Goal: Information Seeking & Learning: Learn about a topic

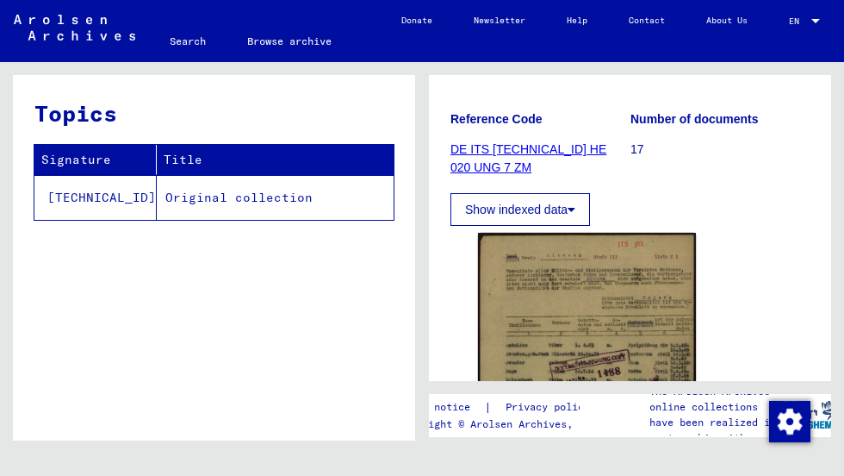
scroll to position [238, 0]
click at [538, 147] on link "DE ITS [TECHNICAL_ID] HE 020 UNG 7 ZM" at bounding box center [529, 157] width 156 height 32
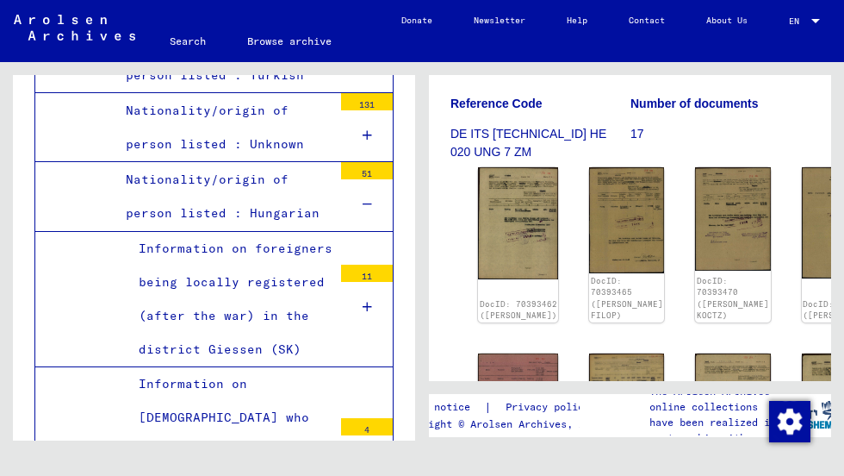
scroll to position [245, 0]
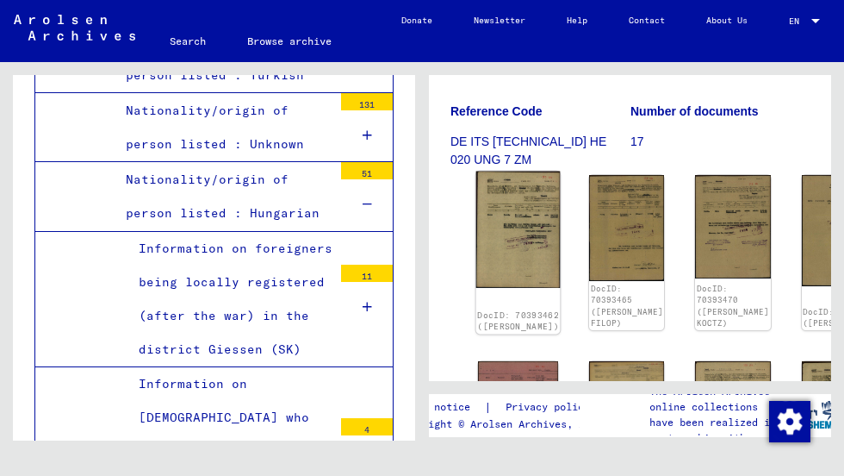
click at [507, 208] on img at bounding box center [518, 229] width 84 height 117
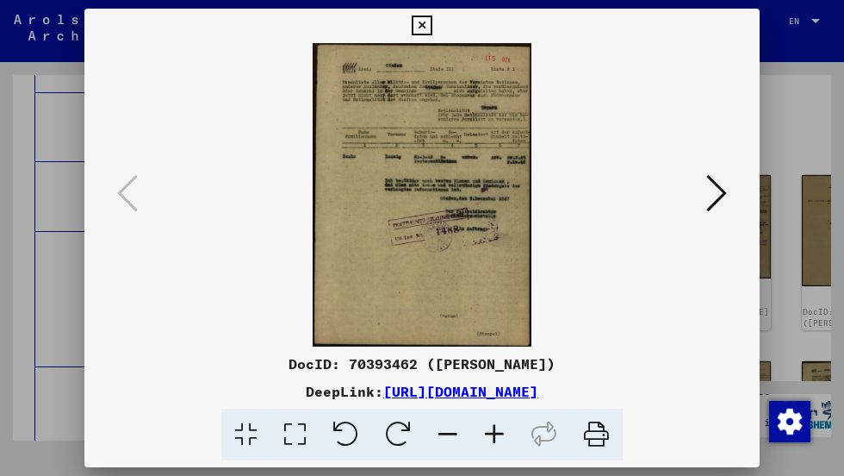
click at [488, 224] on img at bounding box center [422, 194] width 558 height 303
click at [495, 435] on icon at bounding box center [494, 434] width 47 height 53
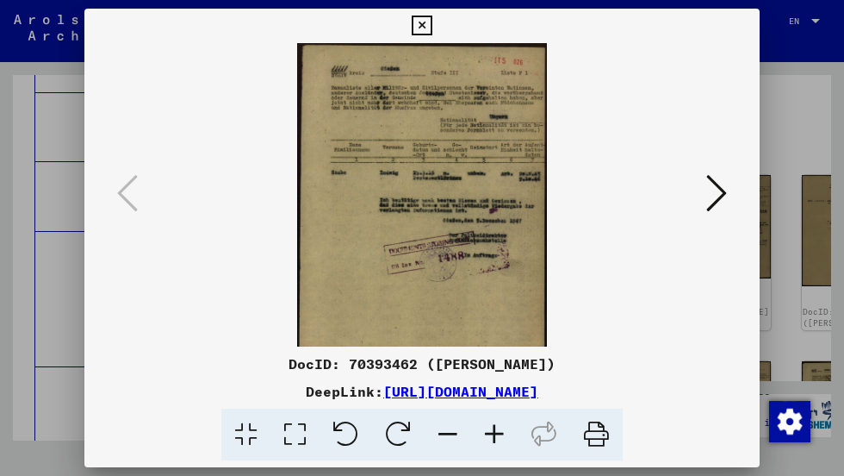
click at [495, 435] on icon at bounding box center [494, 434] width 47 height 53
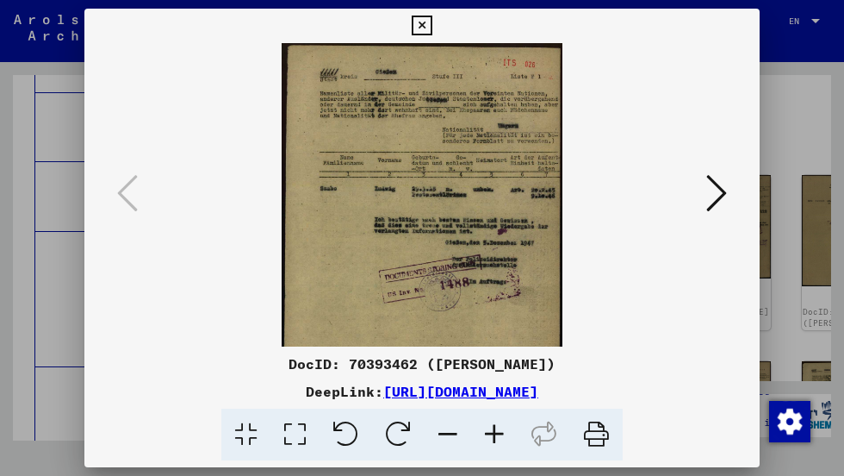
click at [495, 435] on icon at bounding box center [494, 434] width 47 height 53
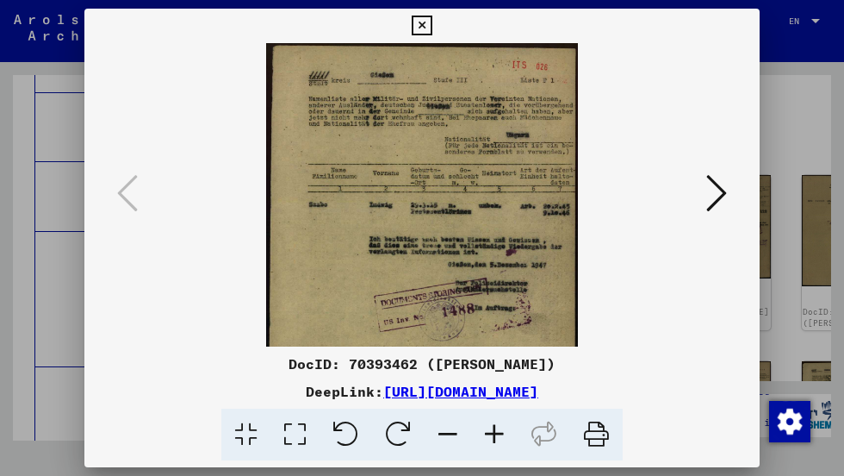
click at [495, 435] on icon at bounding box center [494, 434] width 47 height 53
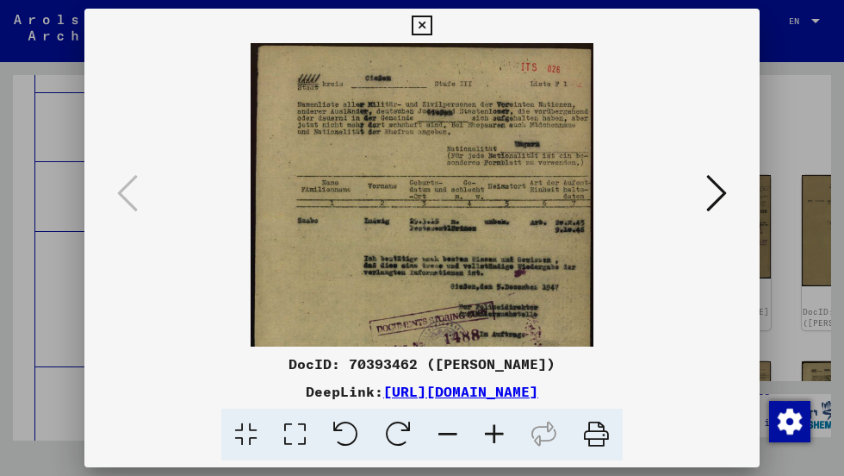
click at [495, 435] on icon at bounding box center [494, 434] width 47 height 53
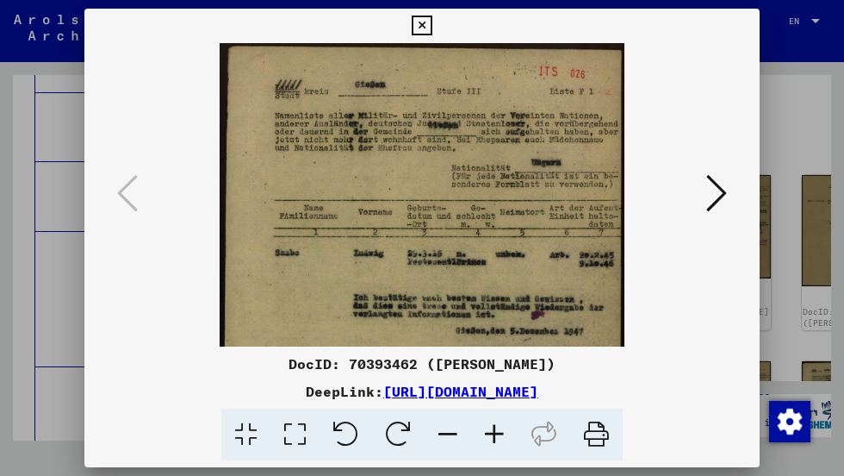
scroll to position [0, 0]
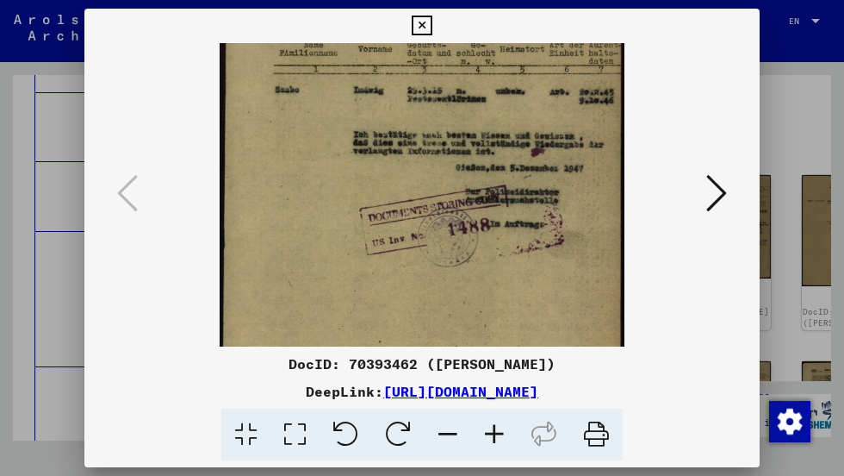
drag, startPoint x: 496, startPoint y: 278, endPoint x: 455, endPoint y: 206, distance: 83.3
click at [451, 151] on img at bounding box center [422, 161] width 405 height 562
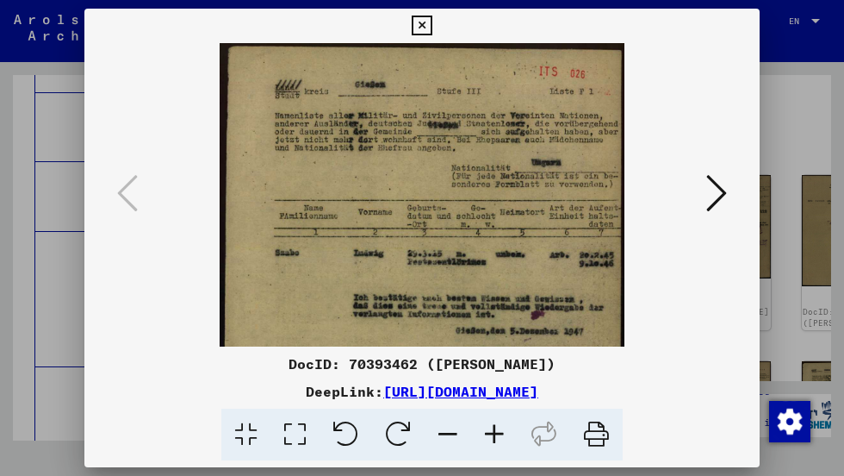
drag, startPoint x: 466, startPoint y: 176, endPoint x: 466, endPoint y: 395, distance: 219.7
click at [466, 395] on div "DocID: 70393462 ([PERSON_NAME]) DeepLink: [URL][DOMAIN_NAME]" at bounding box center [421, 235] width 675 height 452
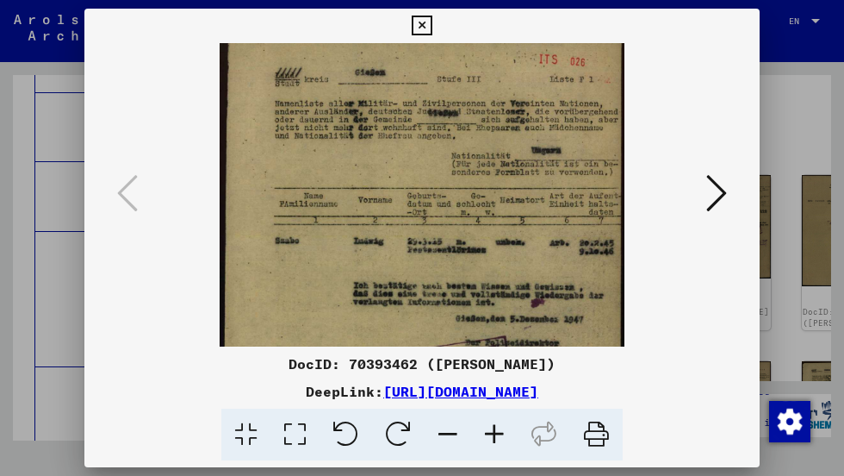
scroll to position [12, 0]
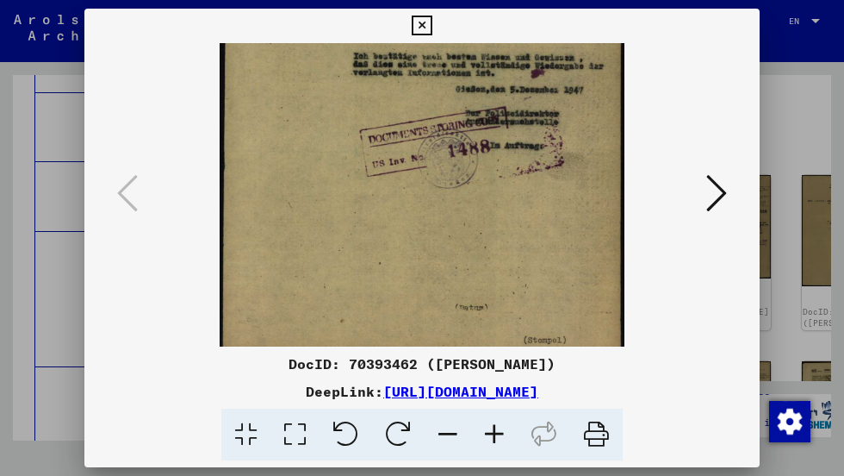
drag, startPoint x: 482, startPoint y: 278, endPoint x: 453, endPoint y: 47, distance: 233.6
click at [453, 47] on img at bounding box center [422, 83] width 405 height 562
click at [429, 23] on icon at bounding box center [422, 26] width 20 height 21
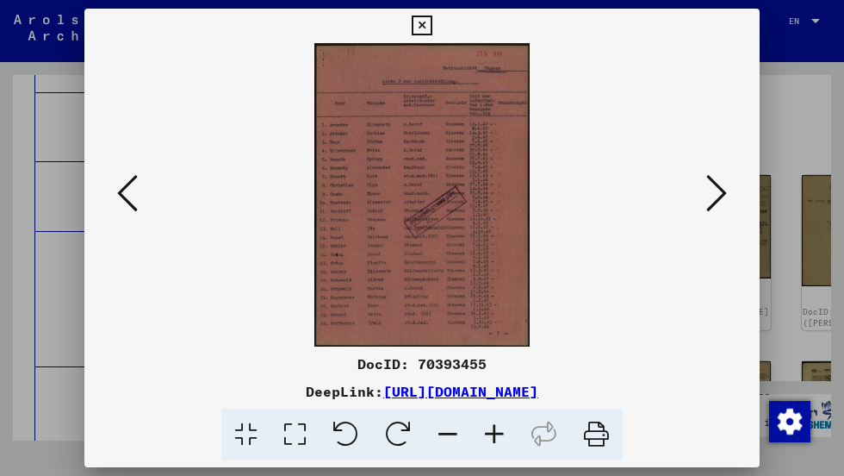
click at [459, 287] on img at bounding box center [422, 194] width 558 height 303
click at [495, 433] on icon at bounding box center [494, 434] width 47 height 53
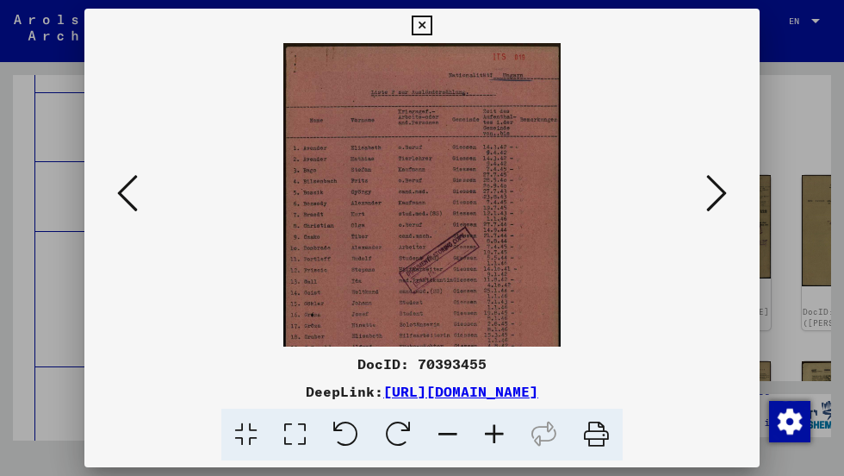
click at [495, 433] on icon at bounding box center [494, 434] width 47 height 53
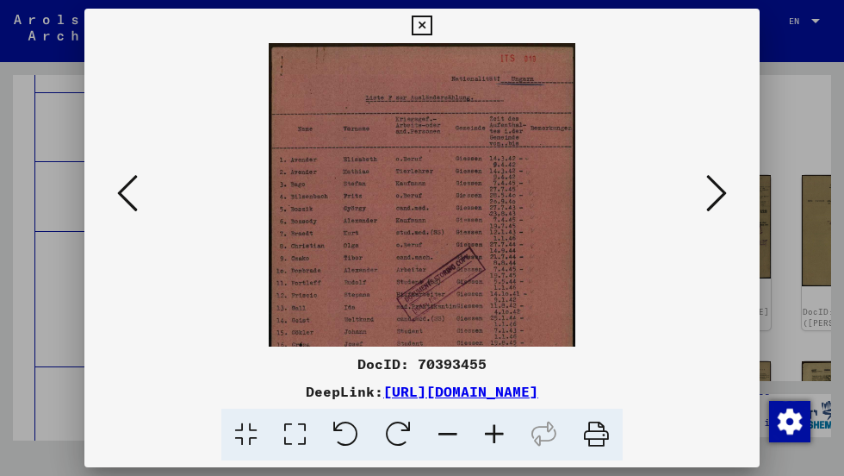
click at [495, 433] on icon at bounding box center [494, 434] width 47 height 53
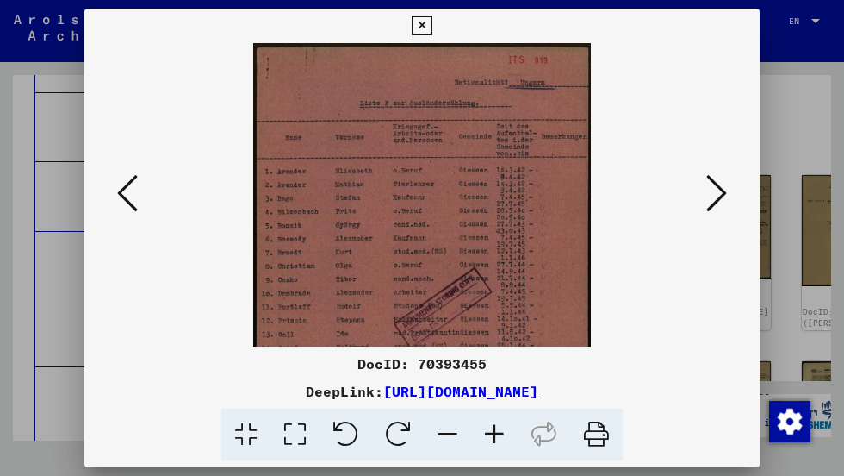
click at [495, 433] on icon at bounding box center [494, 434] width 47 height 53
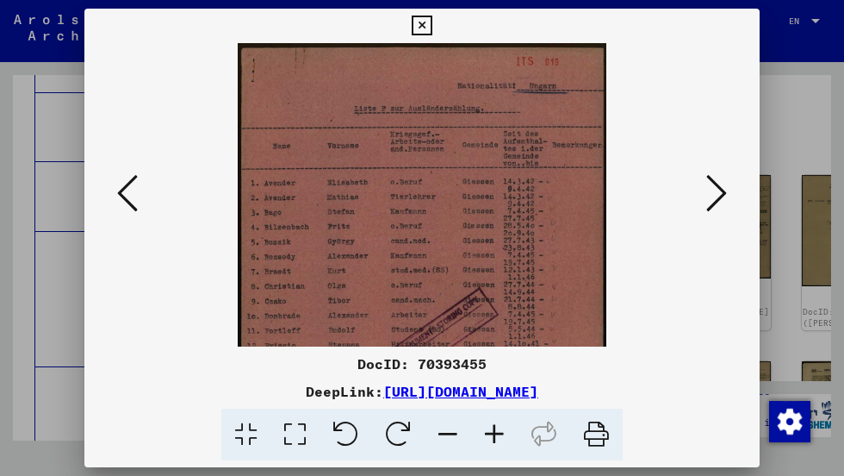
click at [493, 437] on icon at bounding box center [494, 434] width 47 height 53
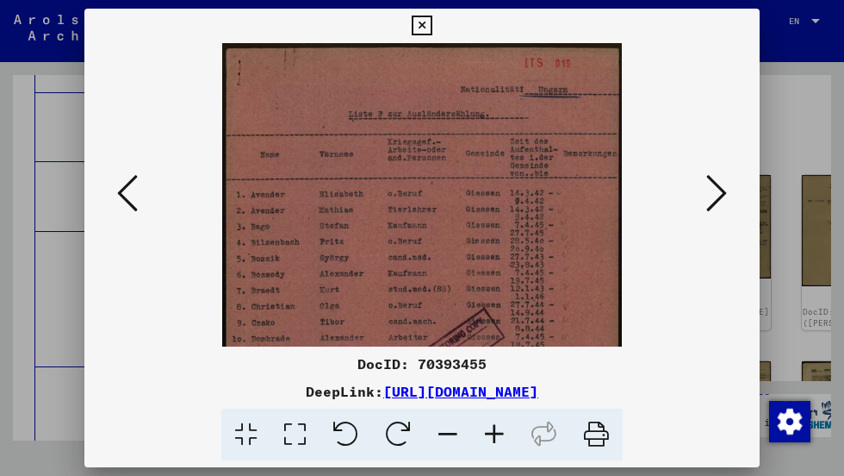
click at [493, 437] on icon at bounding box center [494, 434] width 47 height 53
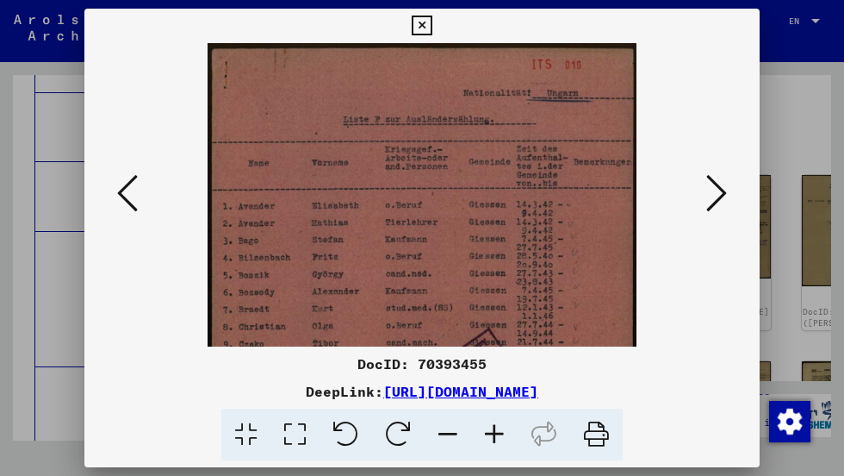
click at [493, 437] on icon at bounding box center [494, 434] width 47 height 53
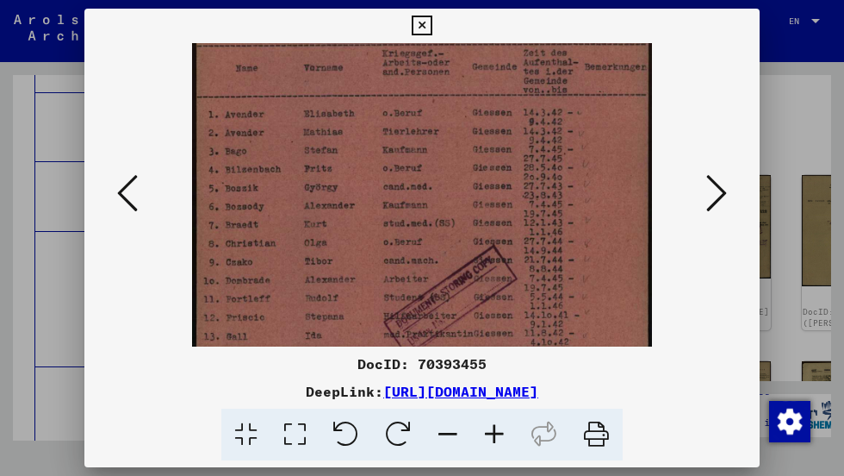
scroll to position [105, 0]
drag, startPoint x: 477, startPoint y: 285, endPoint x: 468, endPoint y: 190, distance: 96.1
click at [468, 190] on img at bounding box center [422, 262] width 460 height 648
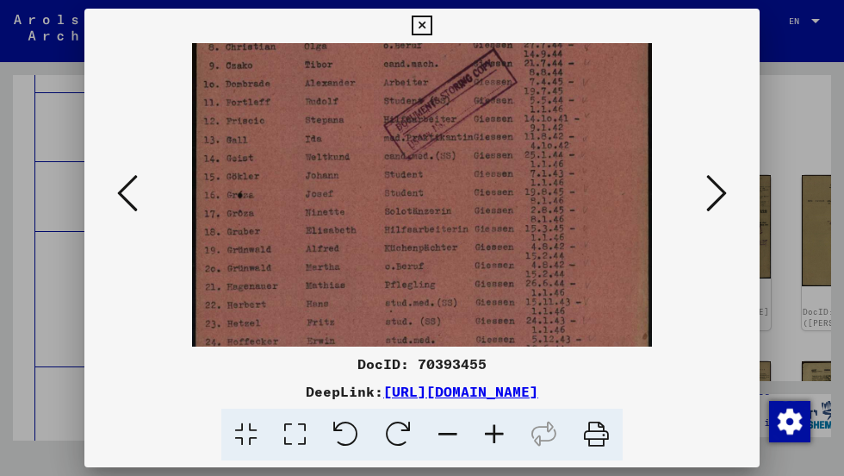
scroll to position [302, 0]
drag, startPoint x: 363, startPoint y: 264, endPoint x: 358, endPoint y: 73, distance: 191.3
click at [358, 73] on img at bounding box center [422, 66] width 460 height 648
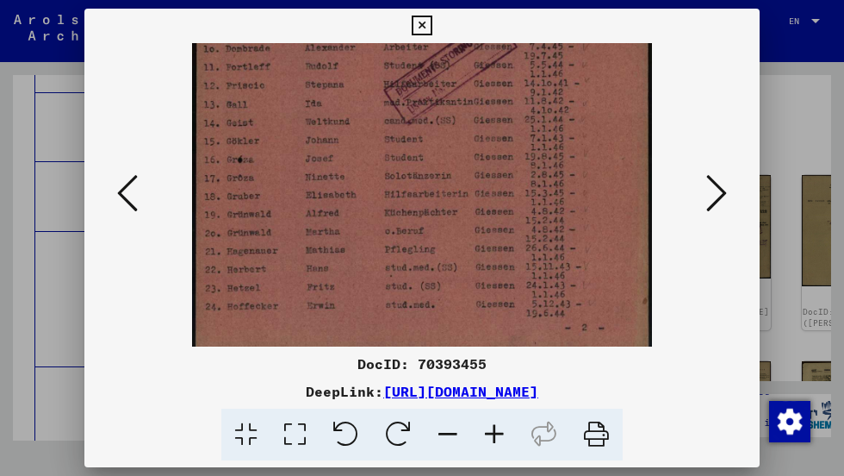
scroll to position [345, 0]
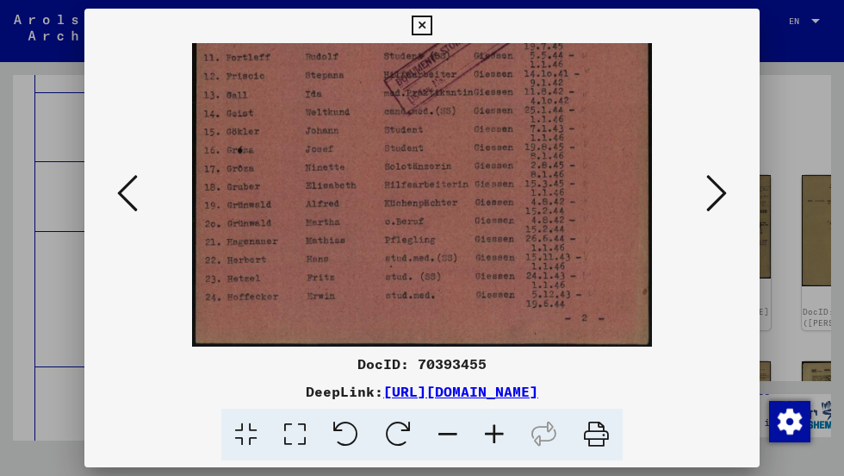
drag, startPoint x: 388, startPoint y: 239, endPoint x: 388, endPoint y: 172, distance: 67.2
click at [388, 172] on img at bounding box center [422, 22] width 460 height 648
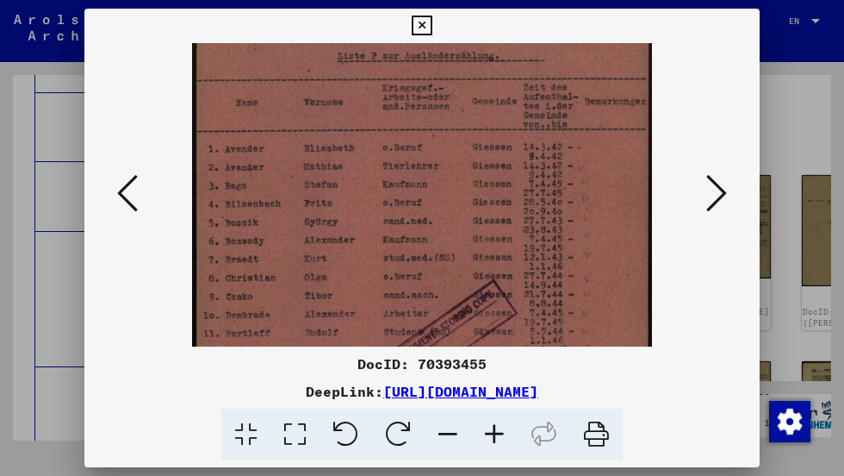
drag, startPoint x: 391, startPoint y: 199, endPoint x: 414, endPoint y: 479, distance: 280.9
click at [414, 475] on html "Search Browse archive Donate Newsletter Help Contact About Us Search Browse arc…" at bounding box center [422, 238] width 844 height 476
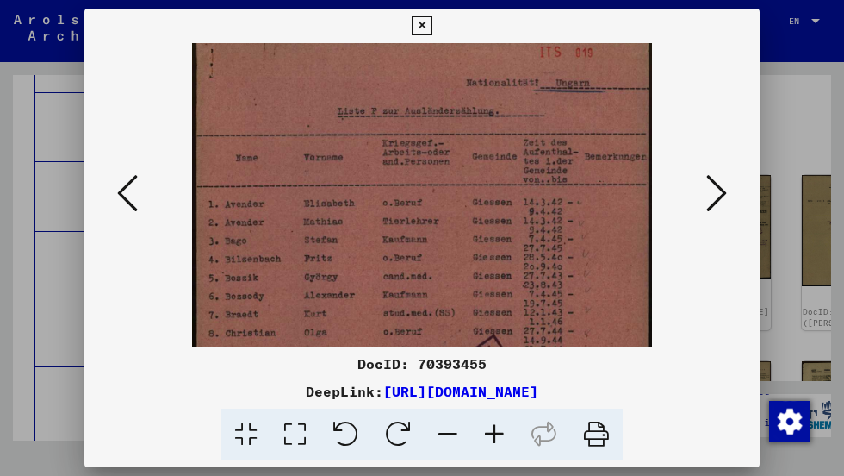
scroll to position [11, 0]
drag, startPoint x: 417, startPoint y: 280, endPoint x: 420, endPoint y: 340, distance: 60.4
click at [420, 340] on img at bounding box center [422, 356] width 460 height 648
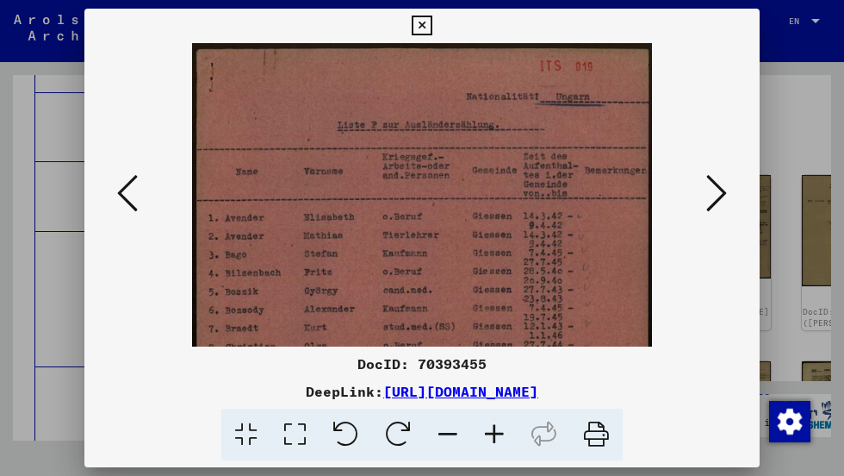
drag, startPoint x: 428, startPoint y: 232, endPoint x: 428, endPoint y: 290, distance: 58.6
click at [428, 290] on img at bounding box center [422, 367] width 460 height 648
click at [418, 25] on icon at bounding box center [422, 26] width 20 height 21
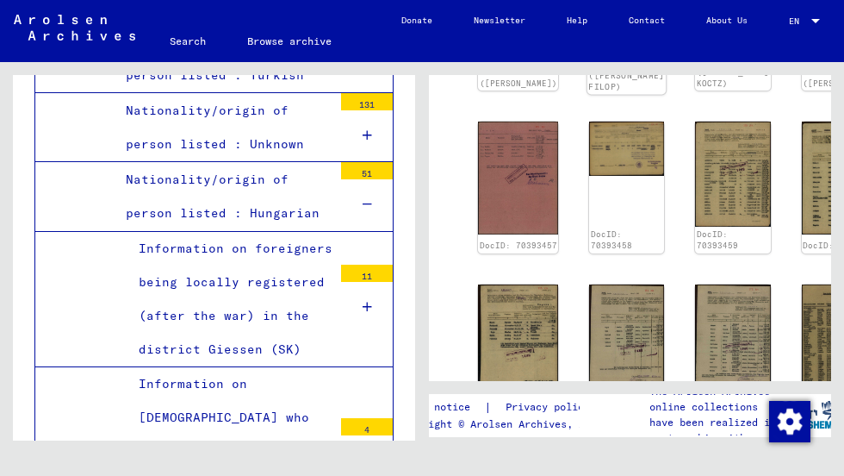
scroll to position [492, 0]
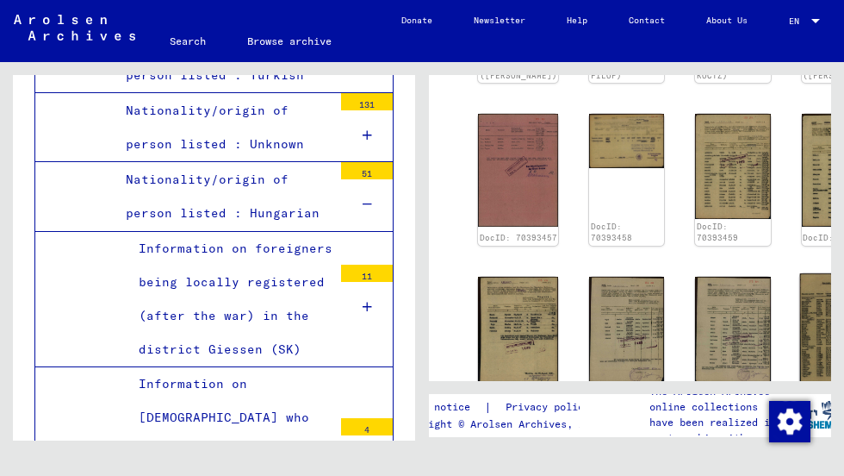
click at [799, 273] on img at bounding box center [841, 332] width 84 height 118
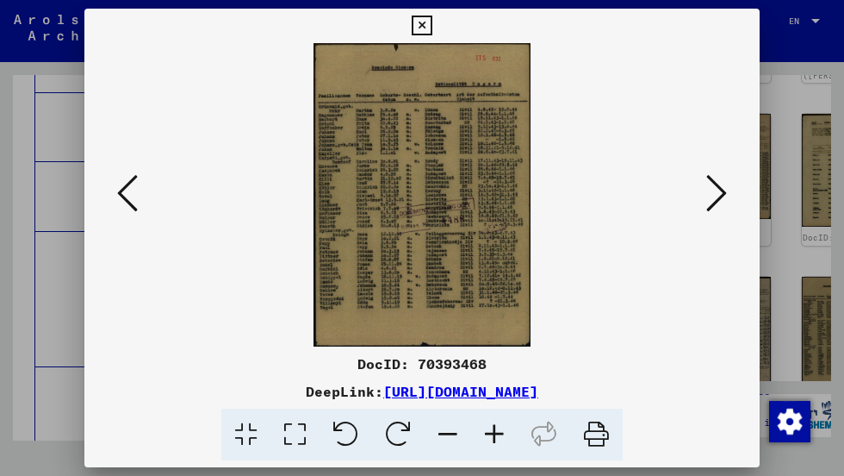
click at [495, 426] on icon at bounding box center [494, 434] width 47 height 53
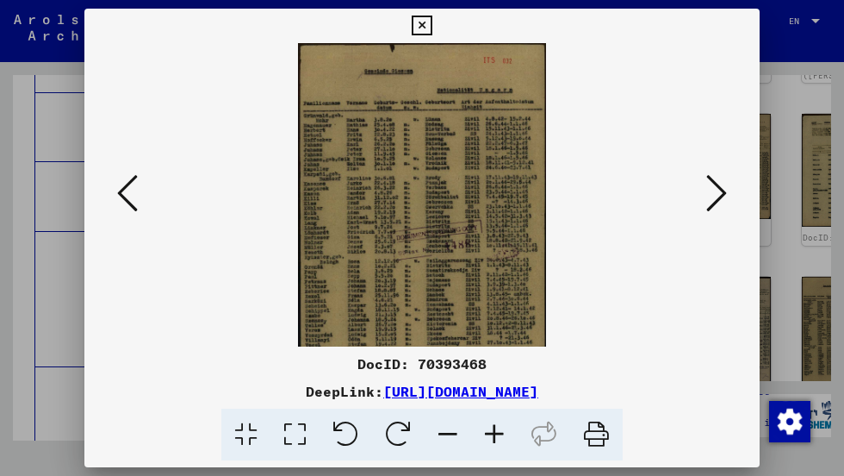
click at [495, 426] on icon at bounding box center [494, 434] width 47 height 53
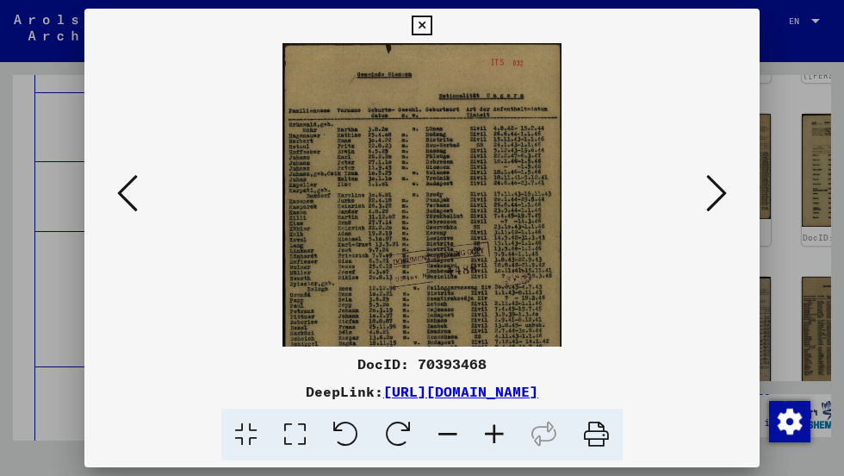
click at [495, 426] on icon at bounding box center [494, 434] width 47 height 53
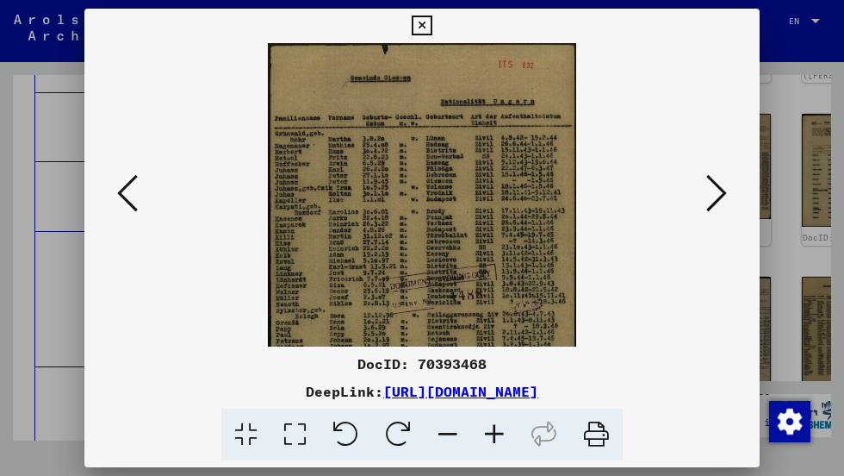
click at [495, 426] on icon at bounding box center [494, 434] width 47 height 53
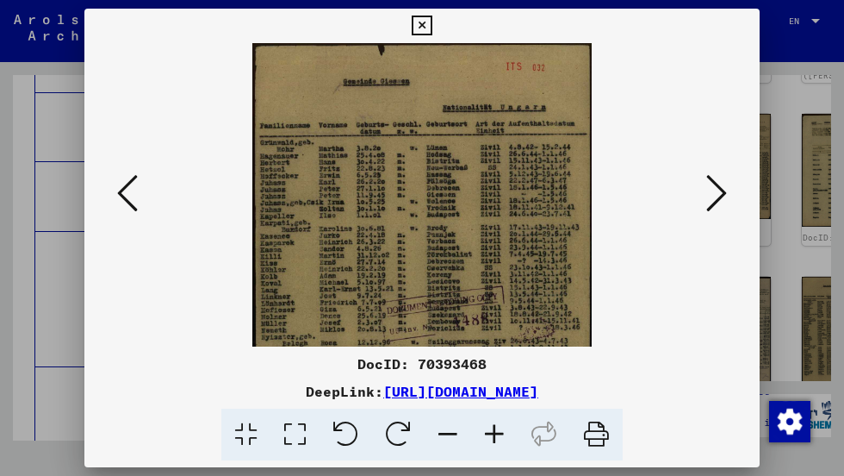
click at [495, 426] on icon at bounding box center [494, 434] width 47 height 53
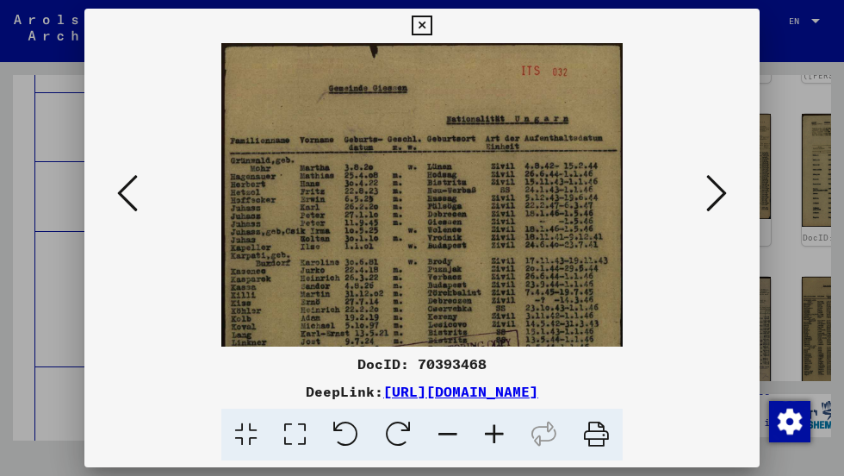
click at [495, 426] on icon at bounding box center [494, 434] width 47 height 53
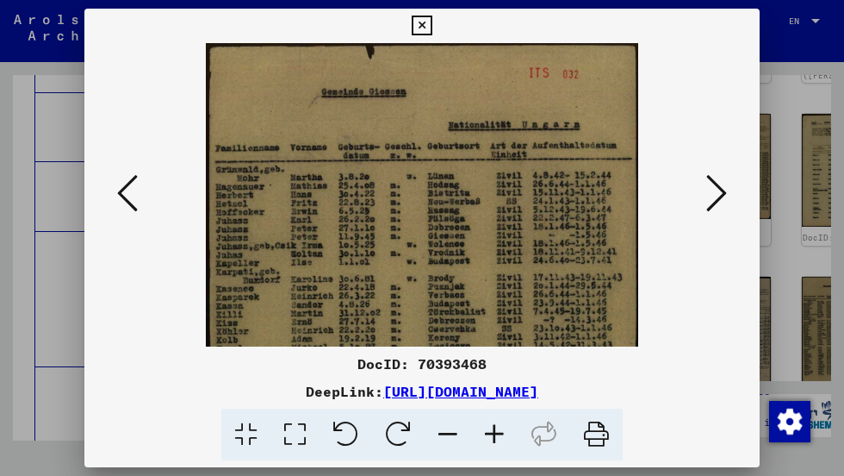
click at [495, 426] on icon at bounding box center [494, 434] width 47 height 53
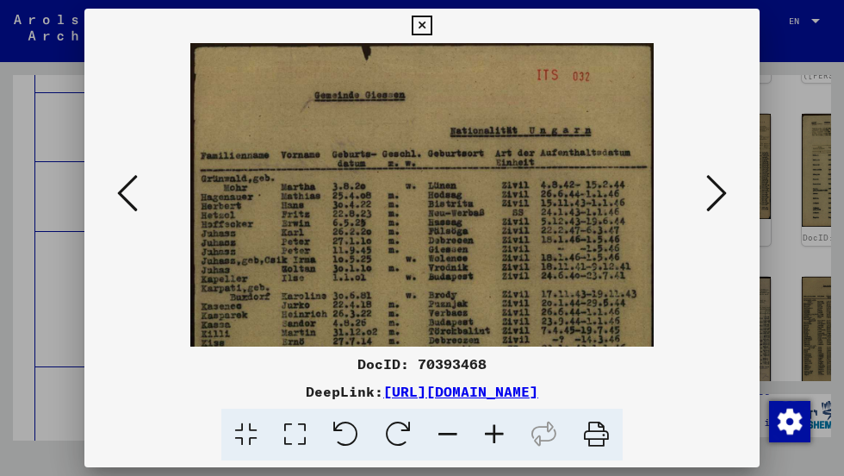
click at [495, 426] on icon at bounding box center [494, 434] width 47 height 53
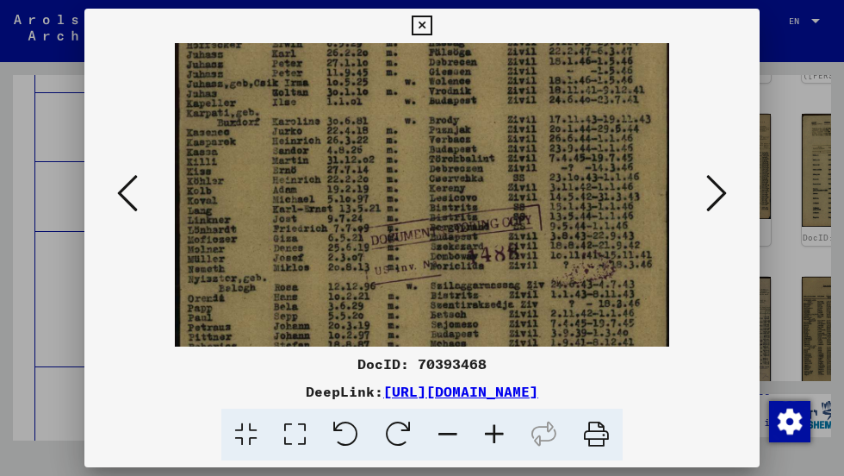
scroll to position [193, 0]
drag, startPoint x: 403, startPoint y: 302, endPoint x: 415, endPoint y: 128, distance: 174.4
click at [415, 128] on img at bounding box center [422, 195] width 494 height 691
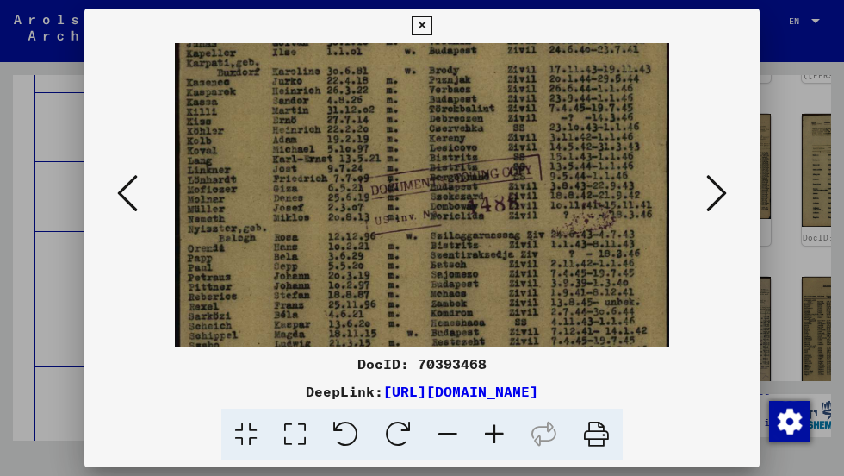
scroll to position [244, 0]
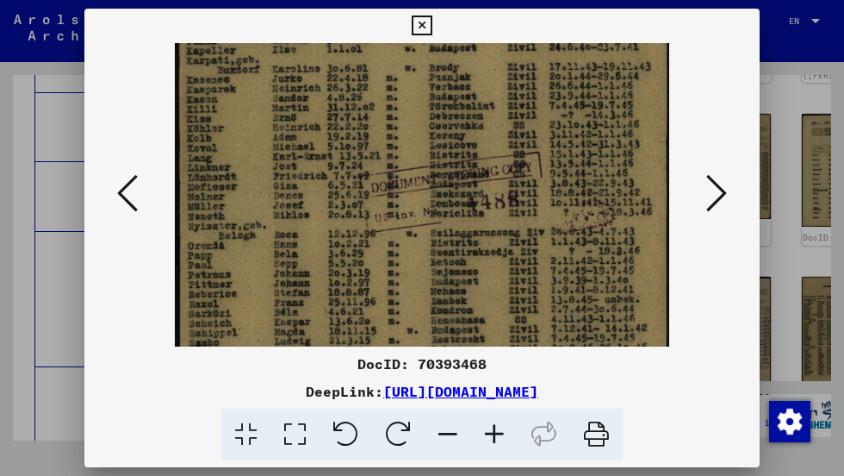
drag, startPoint x: 408, startPoint y: 213, endPoint x: 408, endPoint y: 166, distance: 46.5
click at [408, 166] on img at bounding box center [422, 144] width 494 height 691
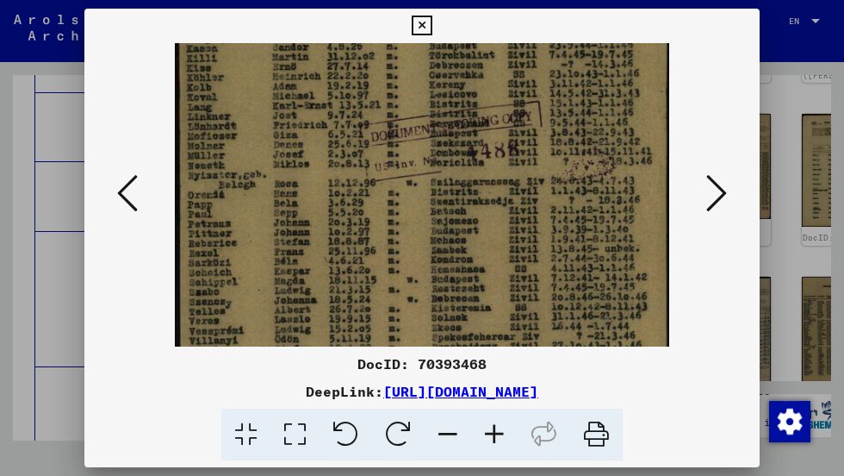
scroll to position [304, 0]
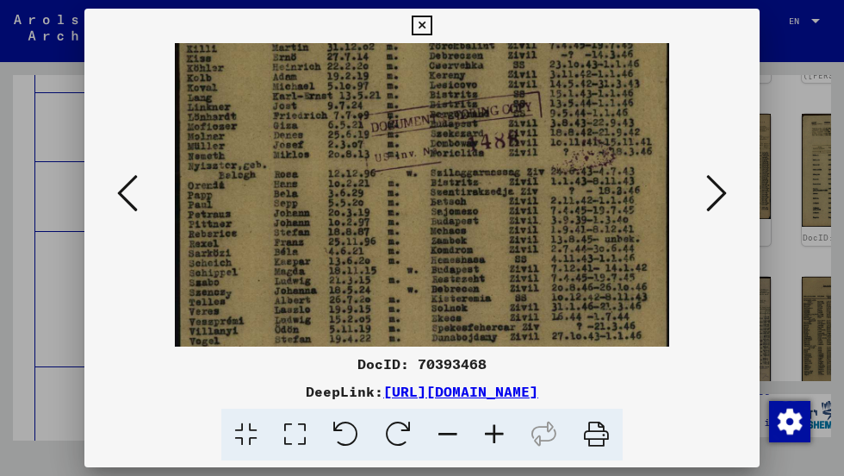
drag, startPoint x: 404, startPoint y: 247, endPoint x: 405, endPoint y: 191, distance: 56.0
click at [405, 191] on img at bounding box center [422, 84] width 494 height 691
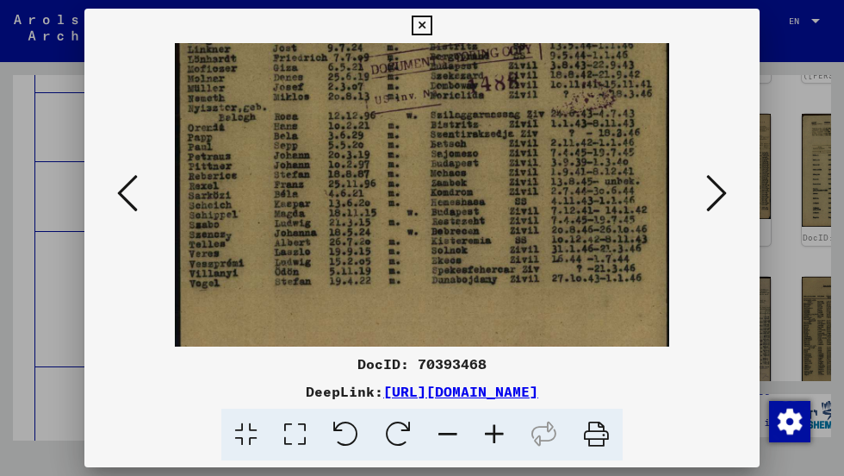
drag, startPoint x: 401, startPoint y: 268, endPoint x: 401, endPoint y: 212, distance: 56.0
click at [401, 212] on img at bounding box center [422, 26] width 494 height 691
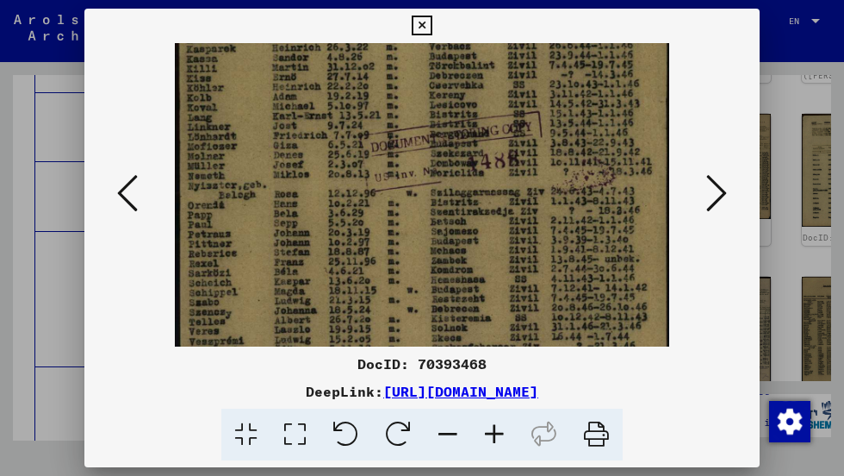
drag, startPoint x: 417, startPoint y: 216, endPoint x: 414, endPoint y: 304, distance: 87.9
click at [414, 303] on img at bounding box center [422, 104] width 494 height 691
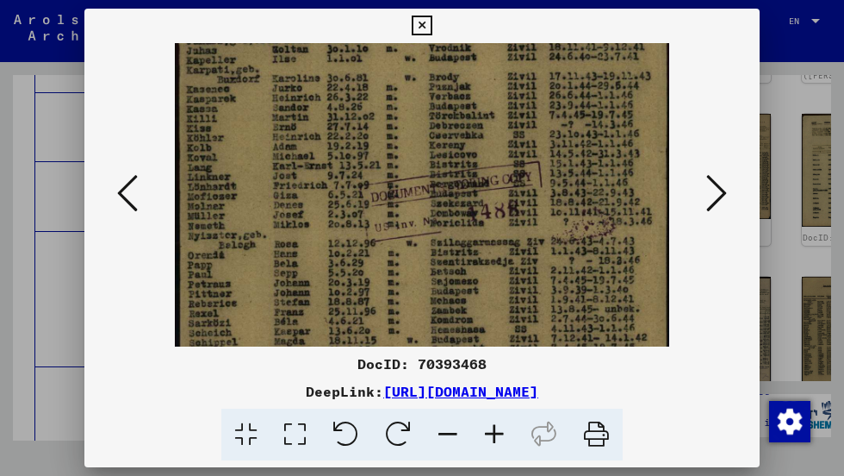
drag, startPoint x: 407, startPoint y: 205, endPoint x: 407, endPoint y: 258, distance: 52.6
click at [407, 258] on img at bounding box center [422, 154] width 494 height 691
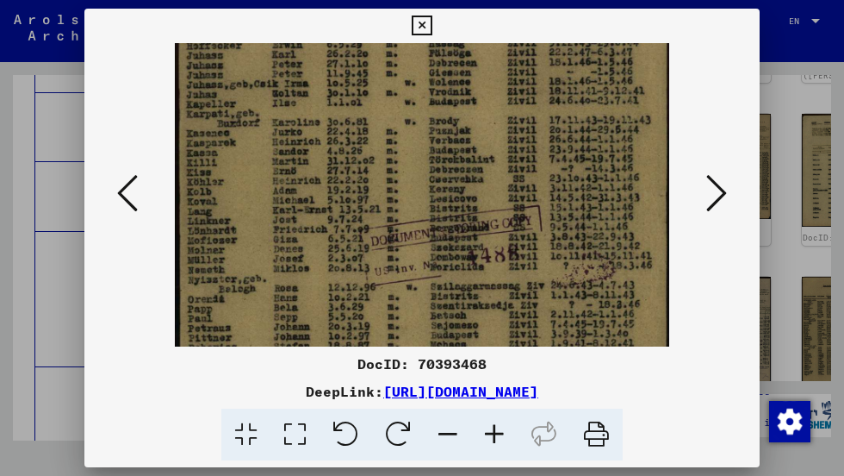
drag, startPoint x: 403, startPoint y: 196, endPoint x: 401, endPoint y: 245, distance: 49.1
click at [401, 245] on img at bounding box center [422, 198] width 494 height 691
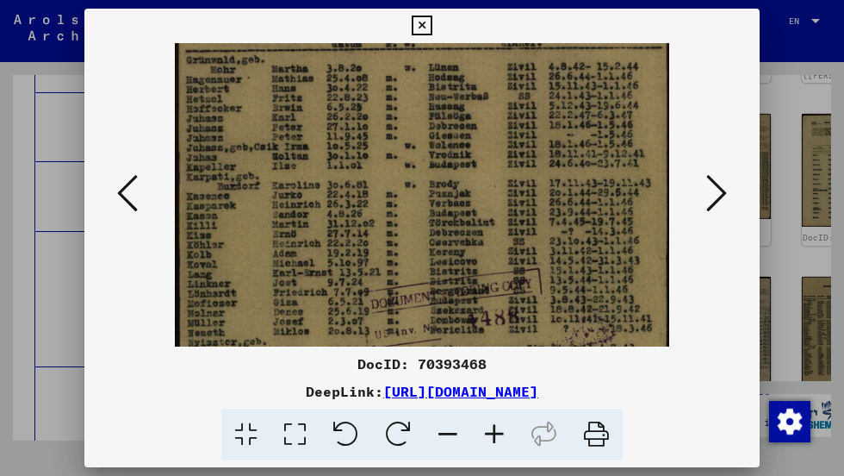
drag, startPoint x: 397, startPoint y: 166, endPoint x: 395, endPoint y: 237, distance: 70.7
click at [395, 236] on img at bounding box center [422, 261] width 494 height 691
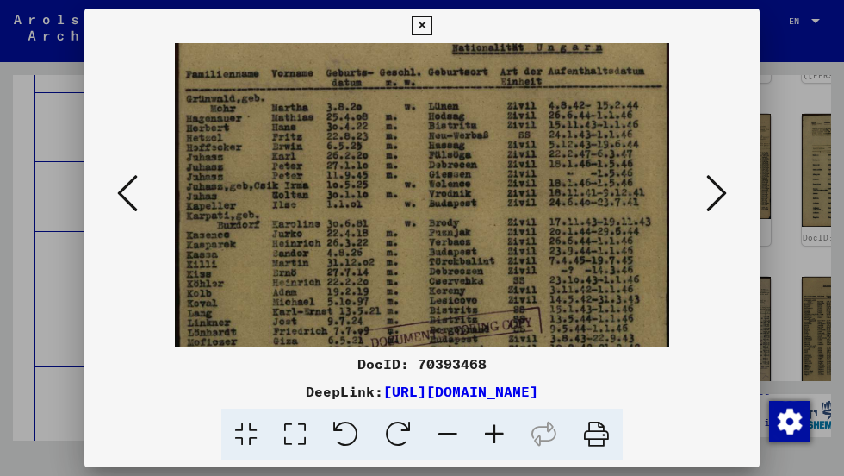
drag, startPoint x: 393, startPoint y: 146, endPoint x: 393, endPoint y: 184, distance: 38.8
click at [393, 184] on img at bounding box center [422, 299] width 494 height 691
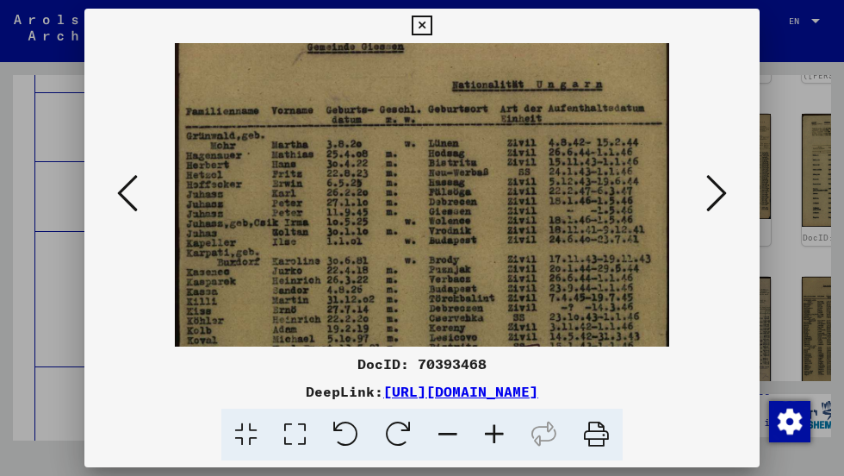
scroll to position [45, 0]
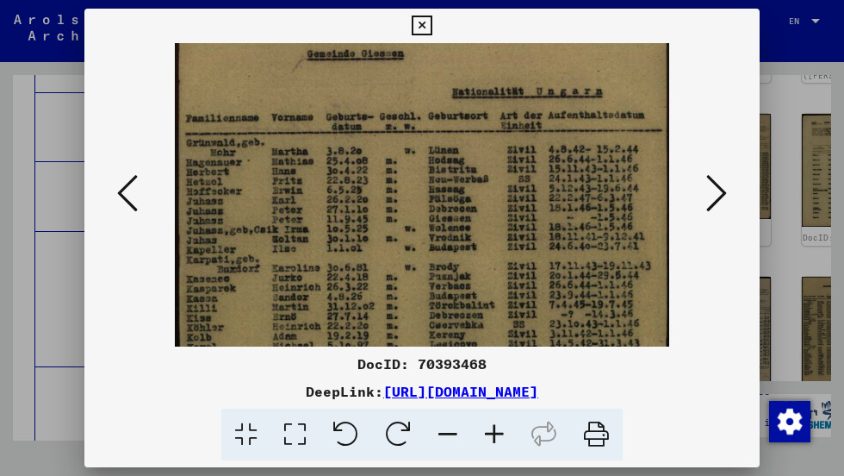
drag, startPoint x: 403, startPoint y: 189, endPoint x: 405, endPoint y: 233, distance: 44.8
click at [405, 233] on img at bounding box center [422, 343] width 494 height 691
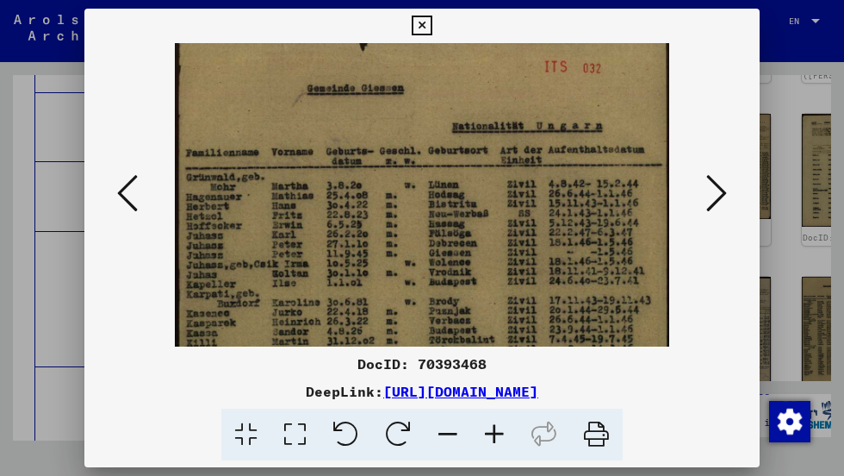
drag, startPoint x: 411, startPoint y: 192, endPoint x: 411, endPoint y: 228, distance: 36.2
click at [411, 228] on img at bounding box center [422, 378] width 494 height 691
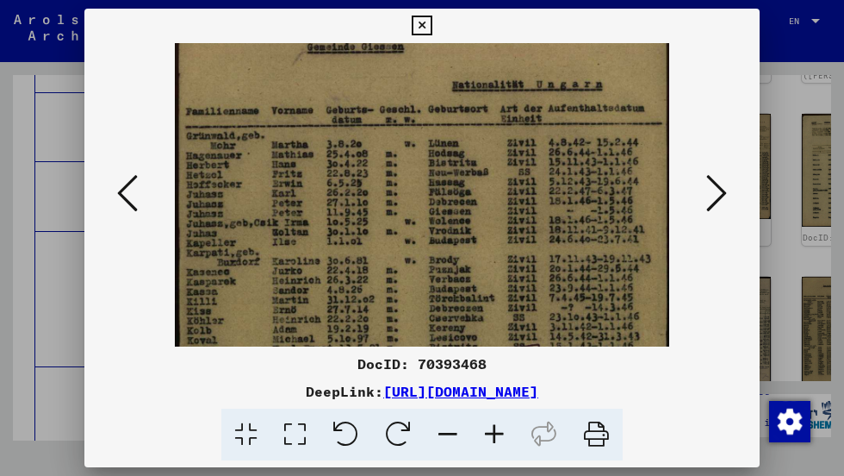
scroll to position [62, 0]
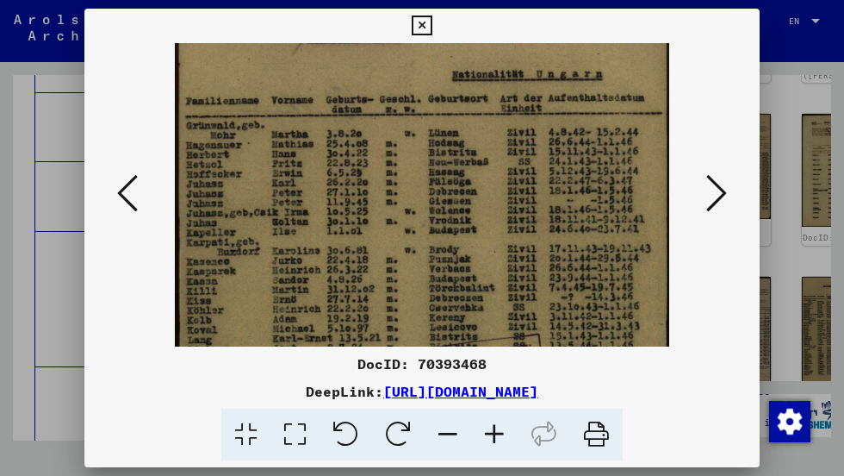
drag, startPoint x: 411, startPoint y: 227, endPoint x: 407, endPoint y: 177, distance: 50.1
click at [407, 177] on img at bounding box center [422, 326] width 494 height 691
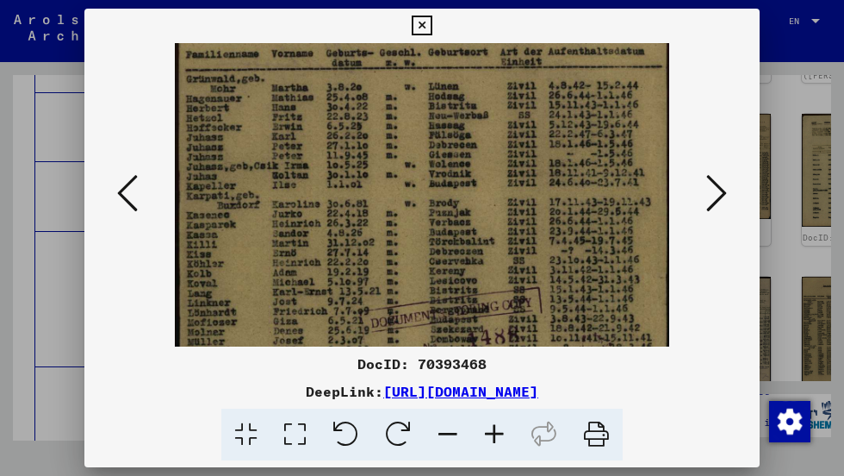
scroll to position [110, 0]
drag, startPoint x: 407, startPoint y: 175, endPoint x: 407, endPoint y: 131, distance: 43.9
click at [407, 131] on img at bounding box center [422, 278] width 494 height 691
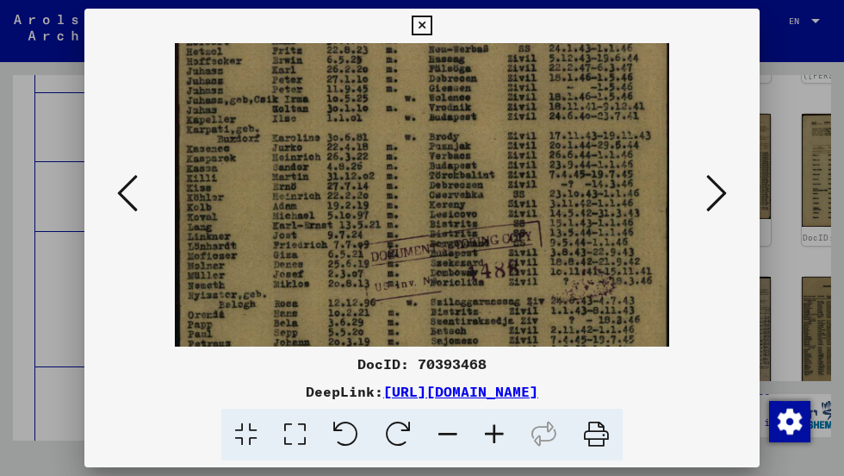
scroll to position [179, 0]
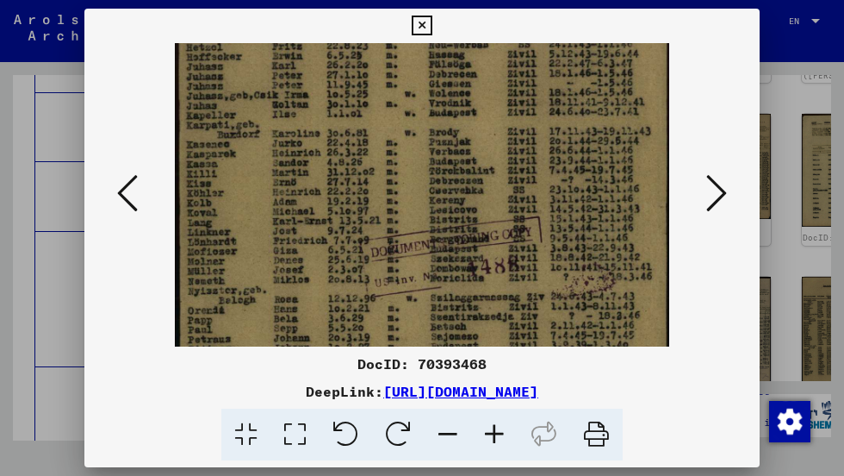
drag, startPoint x: 398, startPoint y: 187, endPoint x: 396, endPoint y: 122, distance: 64.6
click at [396, 122] on img at bounding box center [422, 209] width 494 height 691
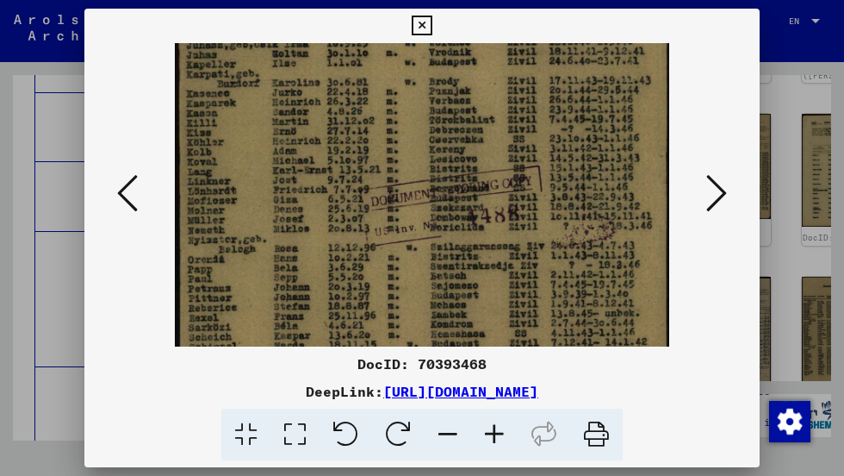
scroll to position [234, 0]
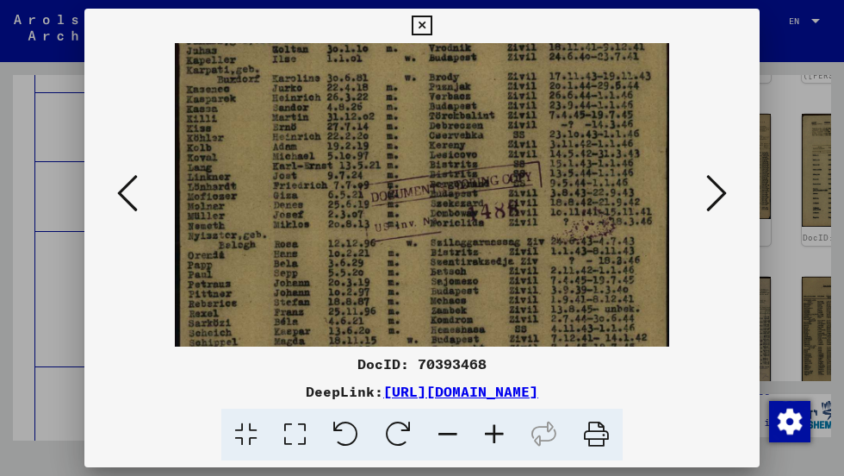
drag, startPoint x: 380, startPoint y: 180, endPoint x: 380, endPoint y: 127, distance: 53.4
click at [380, 127] on img at bounding box center [422, 154] width 494 height 691
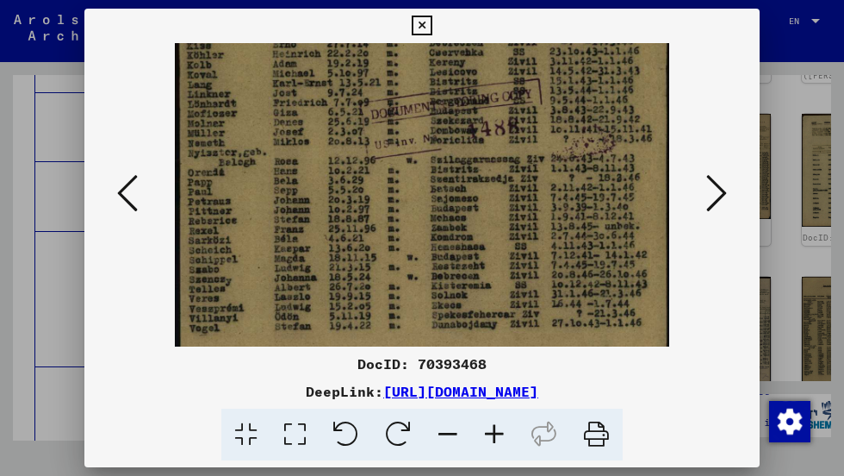
scroll to position [329, 0]
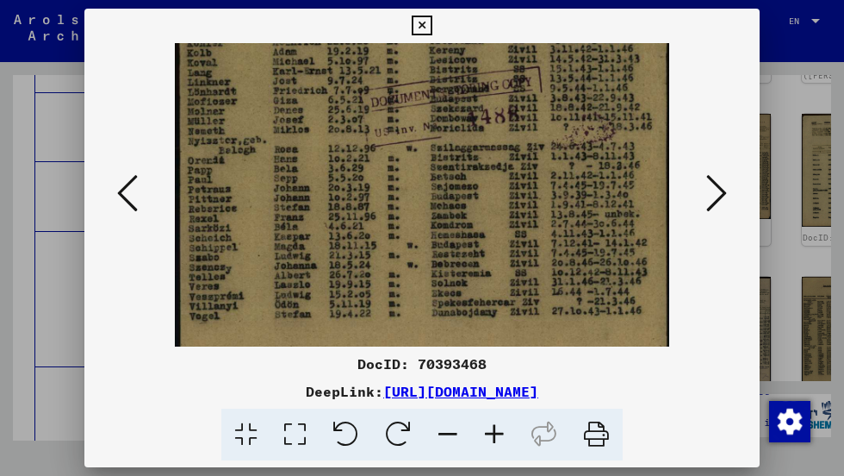
drag, startPoint x: 365, startPoint y: 215, endPoint x: 370, endPoint y: 123, distance: 91.5
click at [370, 123] on img at bounding box center [422, 59] width 494 height 691
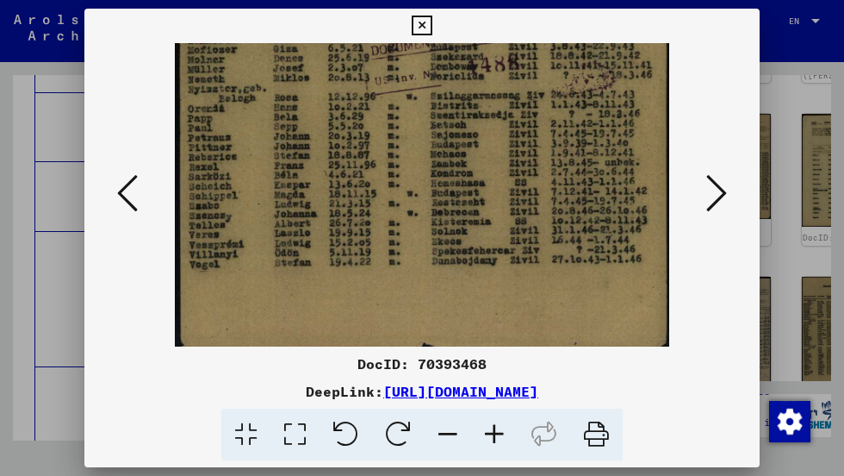
drag, startPoint x: 357, startPoint y: 187, endPoint x: 357, endPoint y: 135, distance: 51.7
click at [357, 135] on img at bounding box center [422, 7] width 494 height 691
click at [418, 22] on icon at bounding box center [422, 26] width 20 height 21
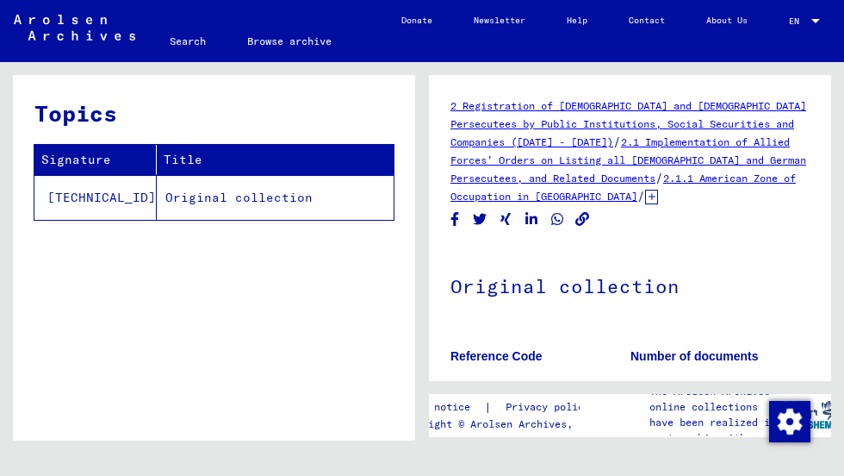
drag, startPoint x: 334, startPoint y: 4, endPoint x: 297, endPoint y: 10, distance: 37.5
click at [297, 10] on mat-toolbar "Search Browse archive Detailed questions/information about the documents? Send …" at bounding box center [422, 31] width 844 height 62
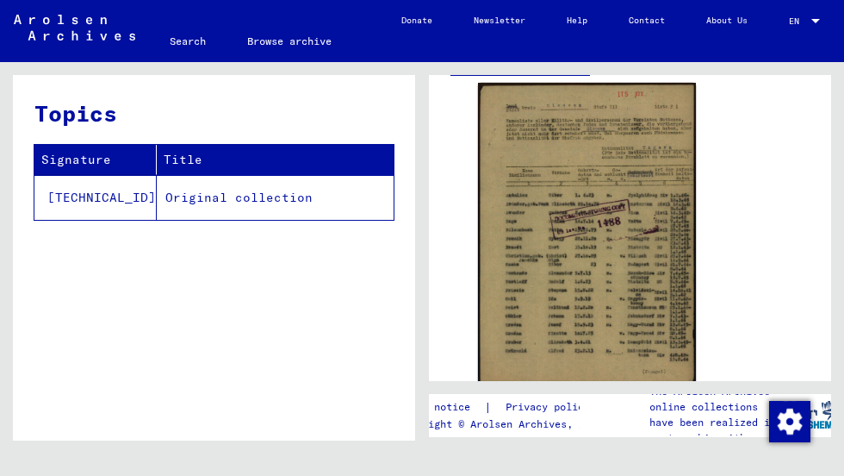
scroll to position [384, 0]
